Goal: Task Accomplishment & Management: Manage account settings

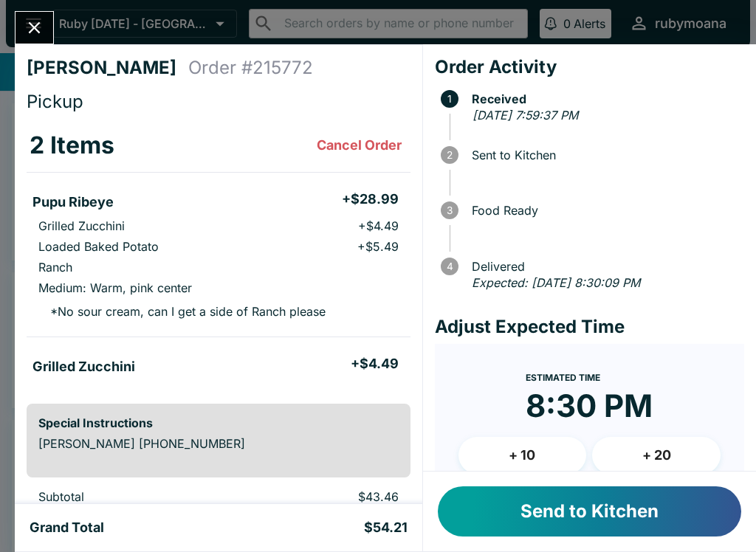
click at [676, 520] on button "Send to Kitchen" at bounding box center [589, 511] width 303 height 50
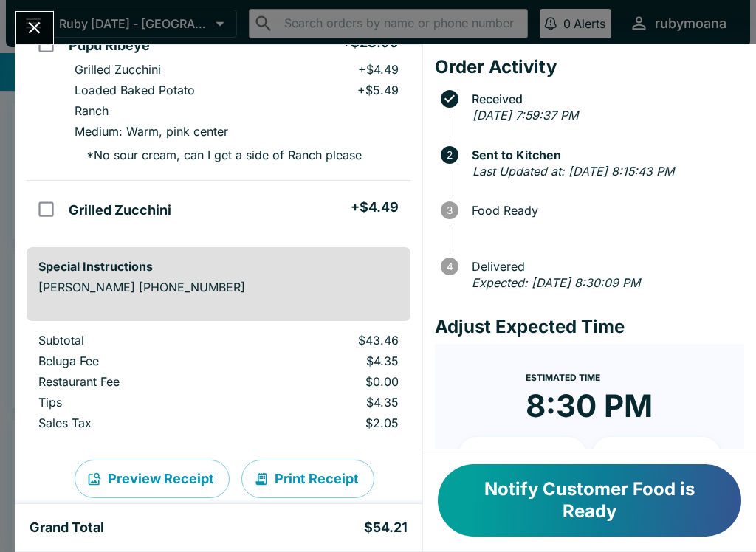
scroll to position [157, 0]
click at [29, 16] on button "Close" at bounding box center [35, 28] width 38 height 32
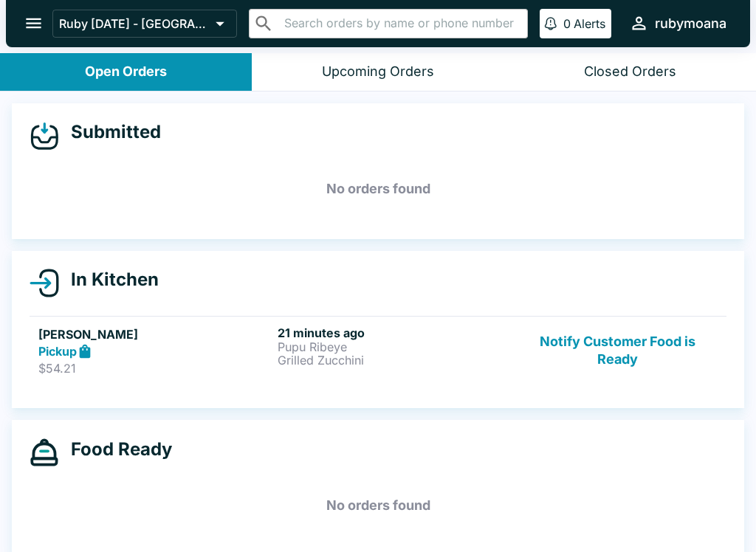
click at [627, 339] on button "Notify Customer Food is Ready" at bounding box center [617, 351] width 200 height 51
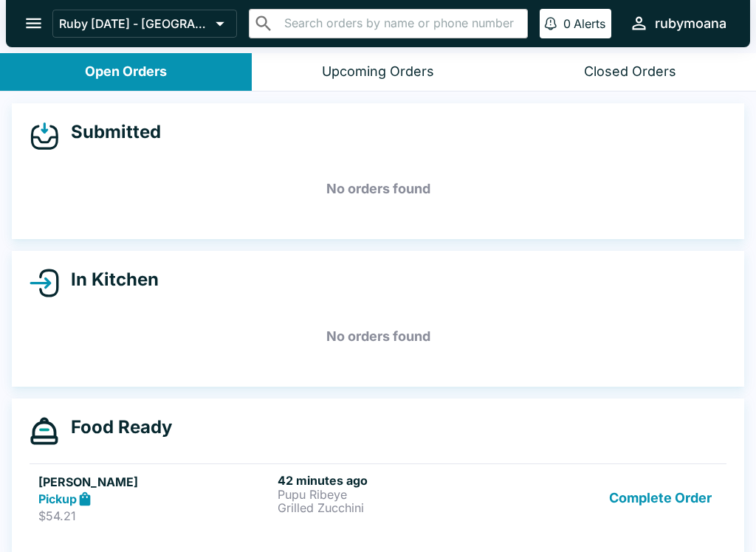
click at [644, 488] on button "Complete Order" at bounding box center [660, 498] width 114 height 51
click at [638, 512] on button "Complete Order" at bounding box center [660, 498] width 114 height 51
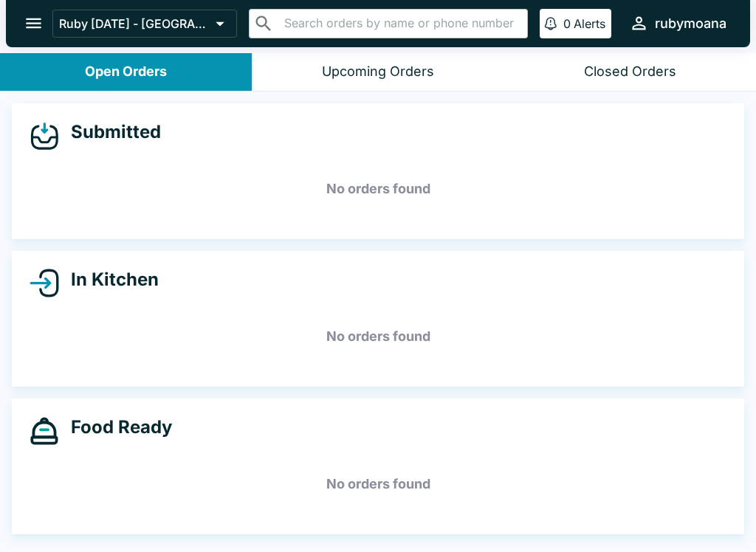
click at [636, 69] on div "Closed Orders" at bounding box center [630, 71] width 92 height 17
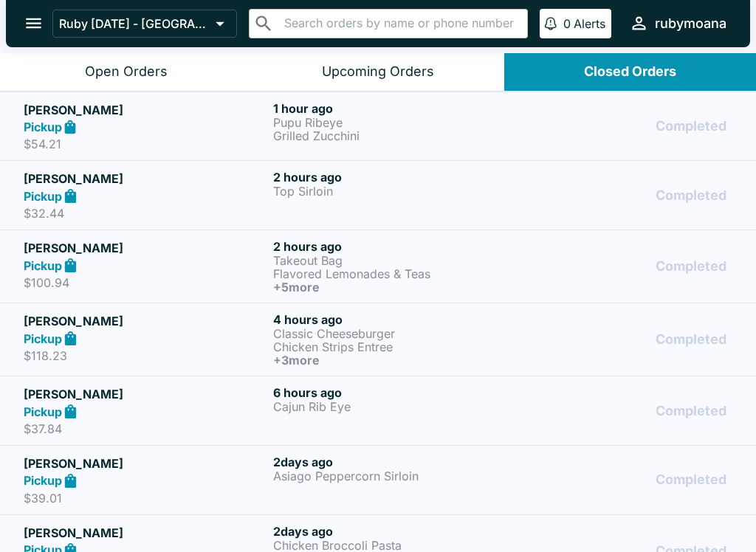
click at [518, 187] on div "Shelby Pickup $32.44 2 hours ago Top Sirloin Completed" at bounding box center [378, 195] width 709 height 51
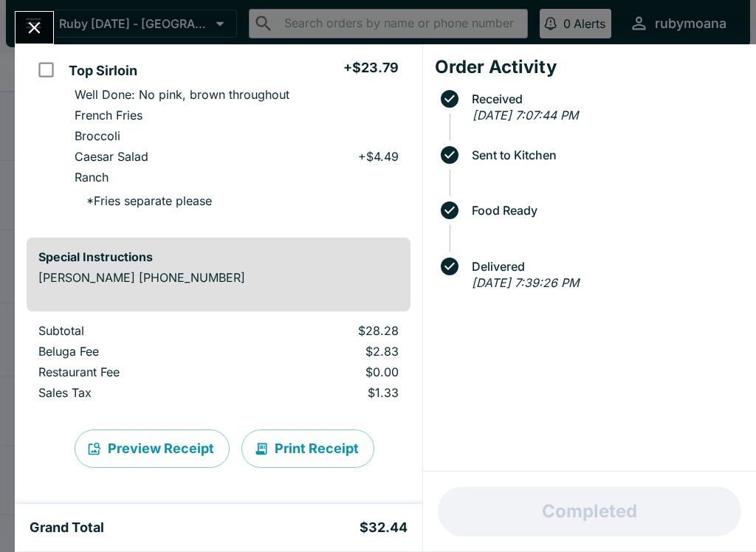
scroll to position [131, 0]
click at [27, 22] on icon "Close" at bounding box center [34, 28] width 20 height 20
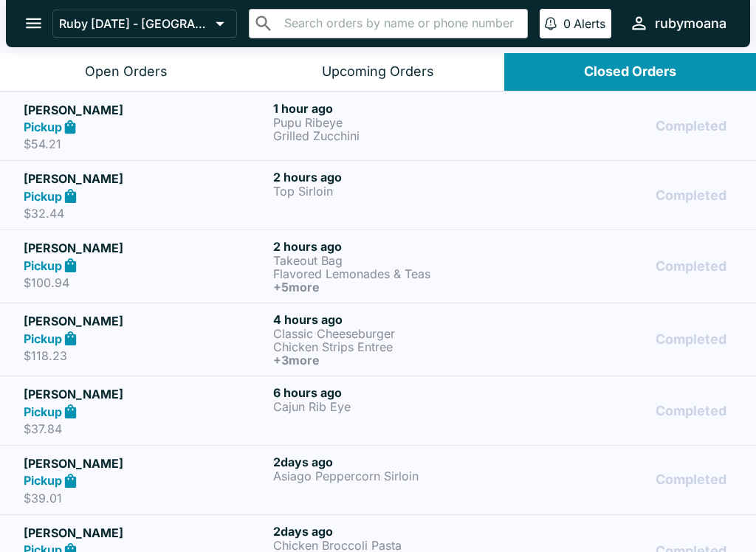
click at [107, 70] on div "Open Orders" at bounding box center [126, 71] width 83 height 17
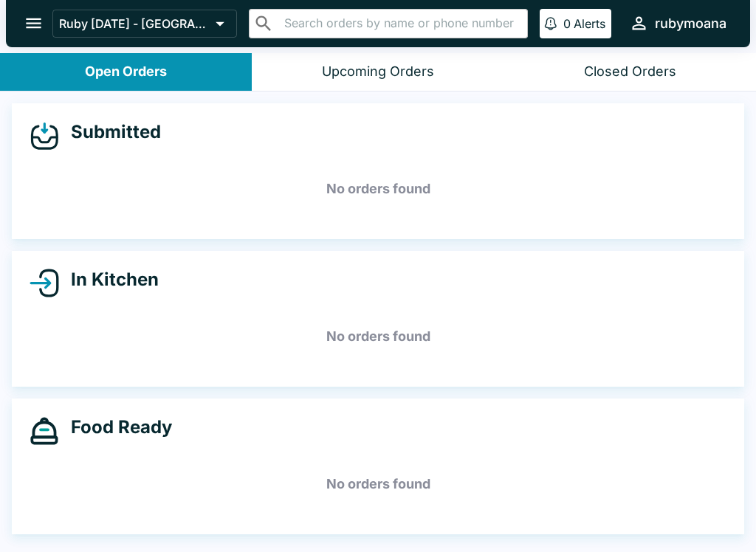
click at [633, 69] on div "Closed Orders" at bounding box center [630, 71] width 92 height 17
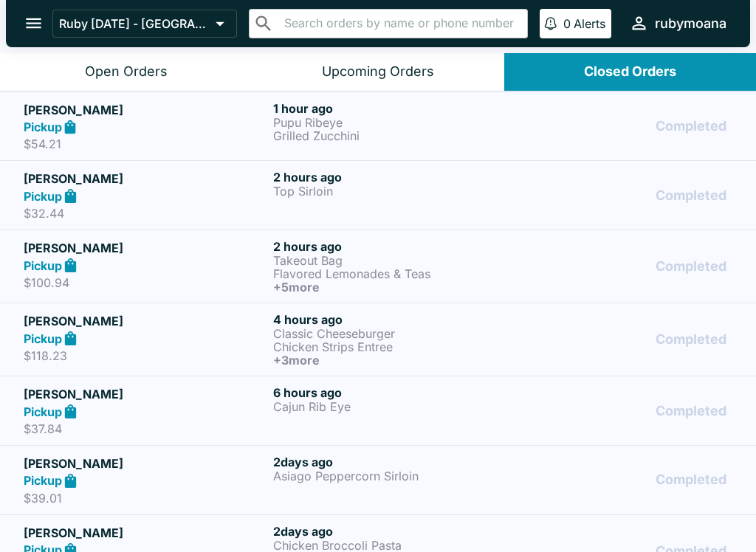
click at [478, 325] on h6 "4 hours ago" at bounding box center [395, 319] width 244 height 15
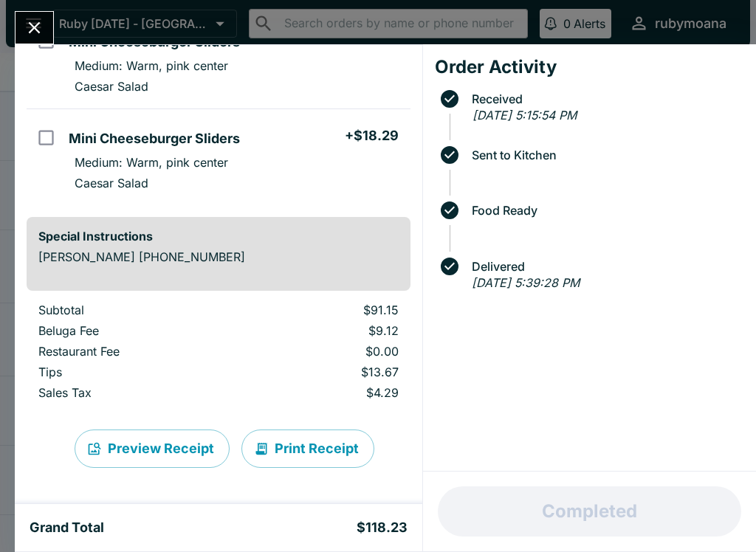
scroll to position [456, 0]
click at [49, 26] on button "Close" at bounding box center [35, 28] width 38 height 32
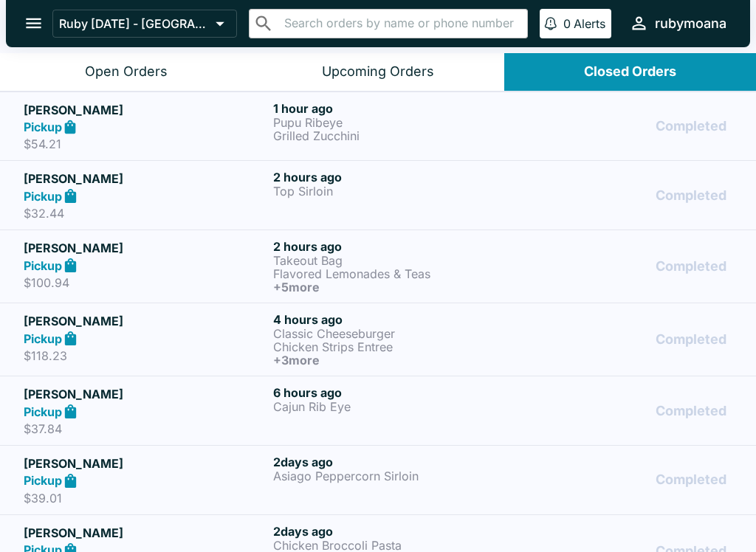
click at [436, 116] on p "Pupu Ribeye" at bounding box center [395, 122] width 244 height 13
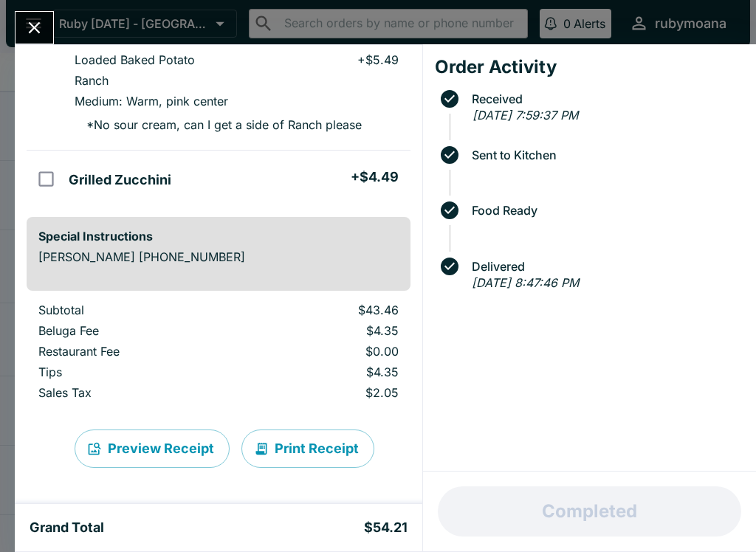
scroll to position [187, 0]
click at [38, 23] on icon "Close" at bounding box center [34, 28] width 20 height 20
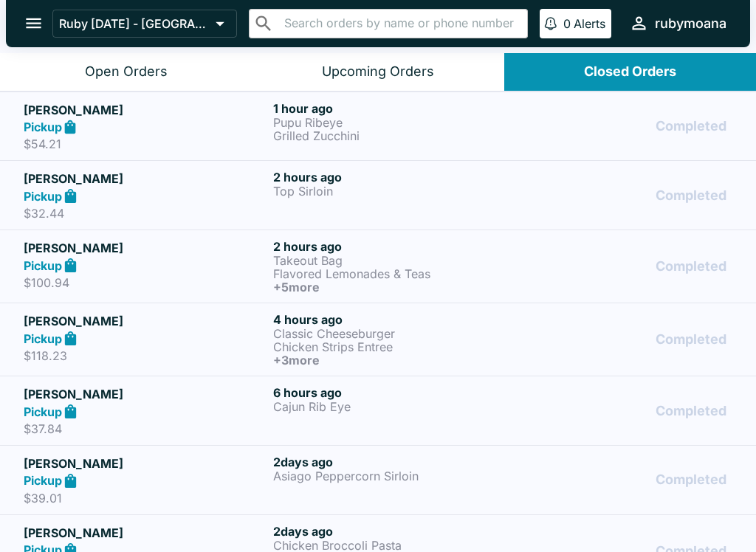
click at [108, 36] on button "Ruby [DATE] - [GEOGRAPHIC_DATA]" at bounding box center [144, 24] width 185 height 28
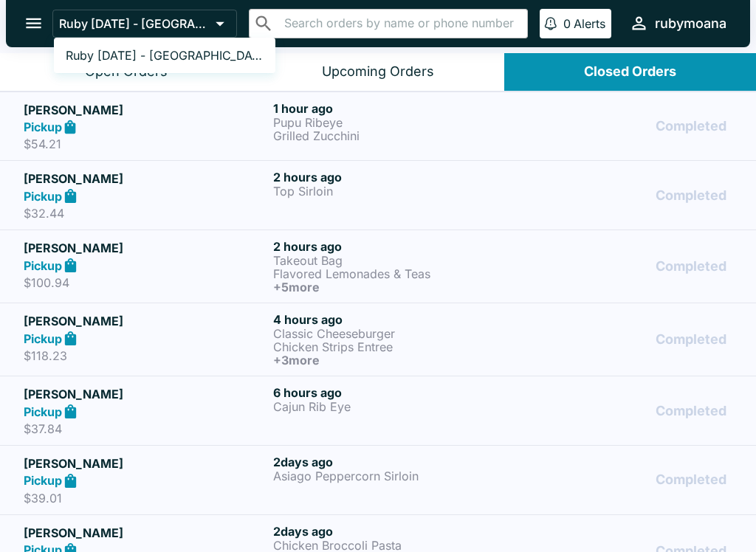
click at [176, 201] on div at bounding box center [378, 276] width 756 height 552
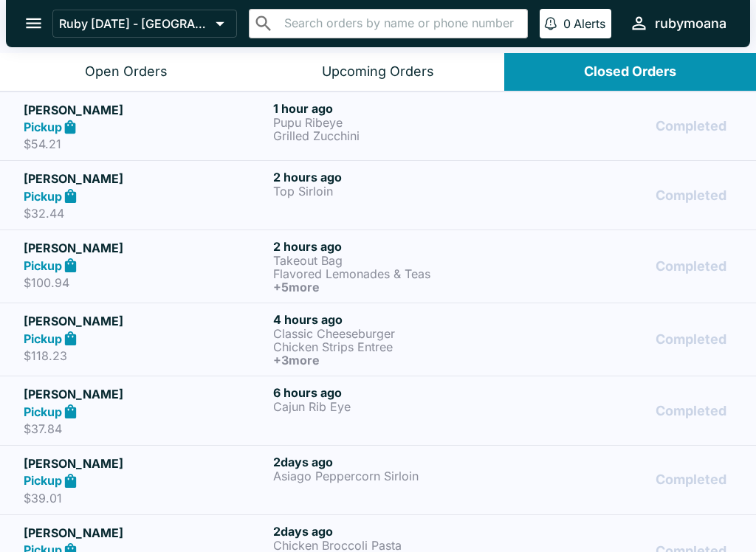
click at [117, 75] on div "Open Orders" at bounding box center [126, 71] width 83 height 17
